Goal: Ask a question

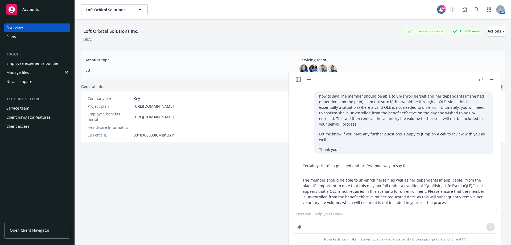
click at [309, 78] on icon "button" at bounding box center [309, 79] width 4 height 4
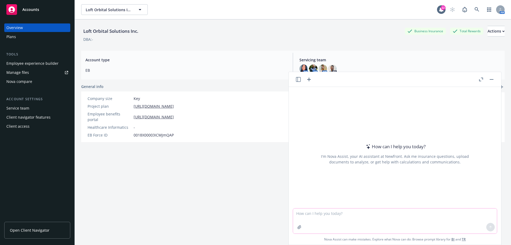
click at [320, 215] on textarea at bounding box center [395, 220] width 204 height 25
paste textarea "Quick question - do you know what documentation is required for the dependent c…"
type textarea "Quick question - do you know what documentation is required for the dependent c…"
